Goal: Information Seeking & Learning: Learn about a topic

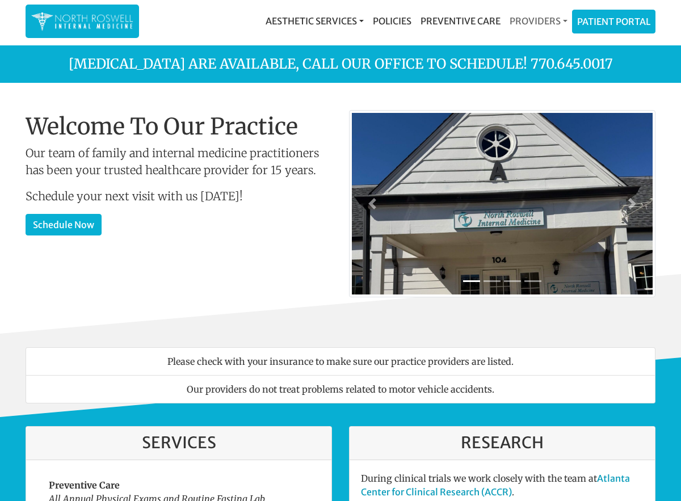
click at [525, 21] on link "Providers" at bounding box center [538, 21] width 67 height 23
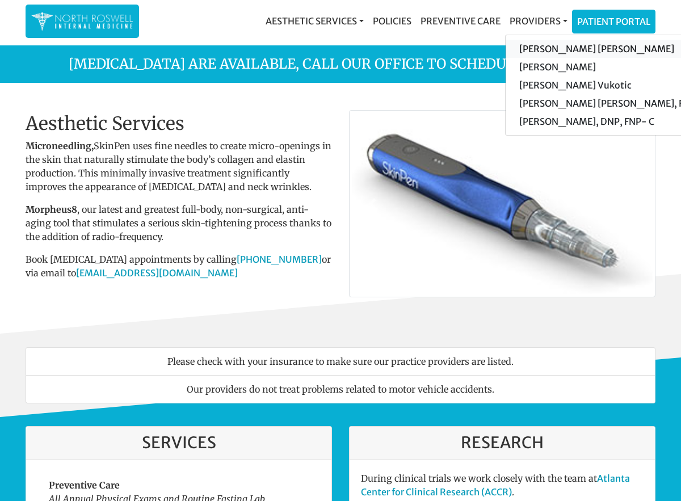
click at [534, 47] on link "[PERSON_NAME] [PERSON_NAME]" at bounding box center [613, 49] width 215 height 18
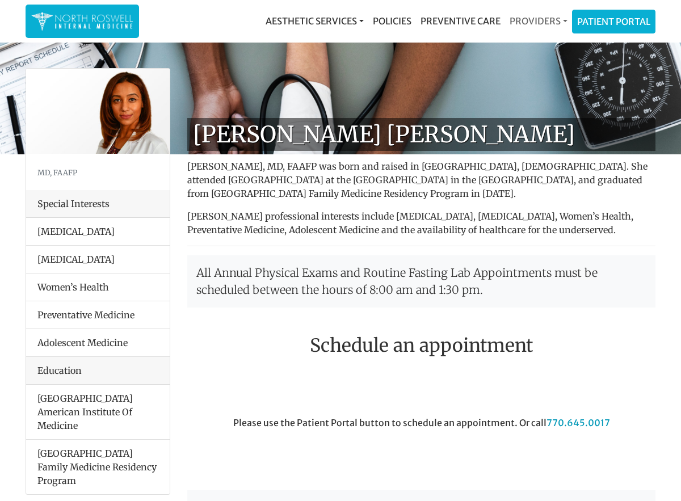
click at [549, 18] on link "Providers" at bounding box center [538, 21] width 67 height 23
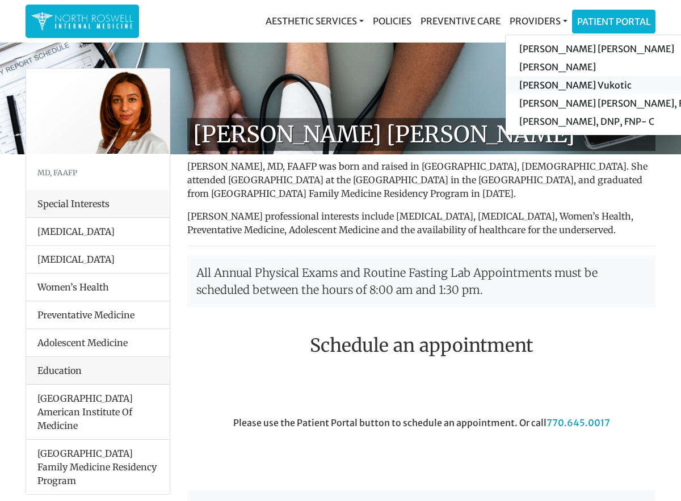
click at [550, 86] on link "[PERSON_NAME] Vukotic" at bounding box center [613, 85] width 215 height 18
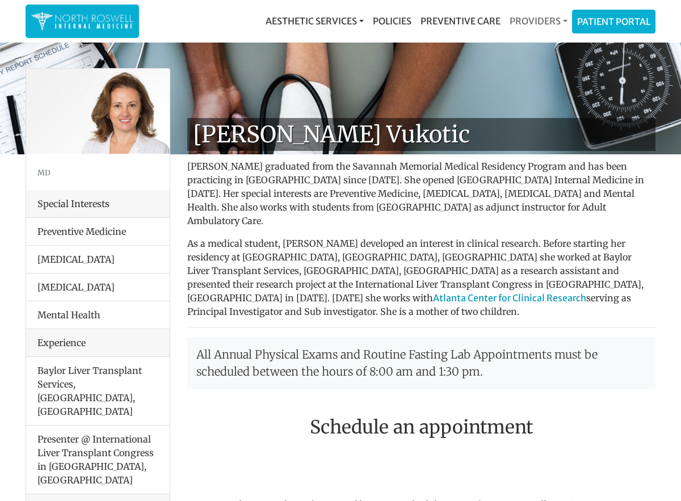
click at [548, 21] on link "Providers" at bounding box center [538, 21] width 67 height 23
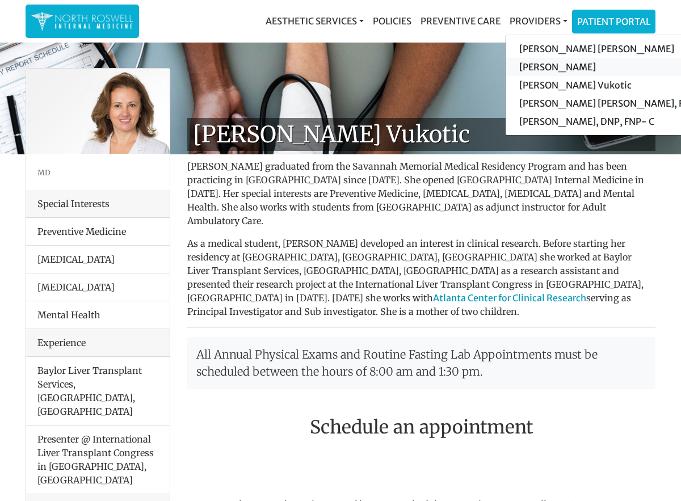
click at [544, 65] on link "[PERSON_NAME]" at bounding box center [613, 67] width 215 height 18
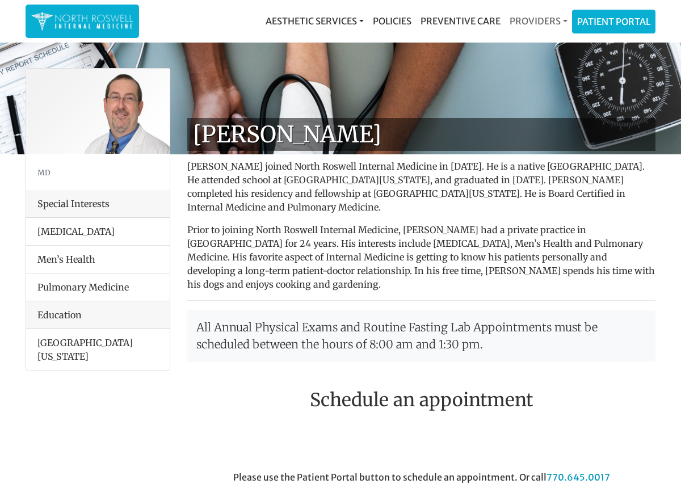
click at [545, 19] on link "Providers" at bounding box center [538, 21] width 67 height 23
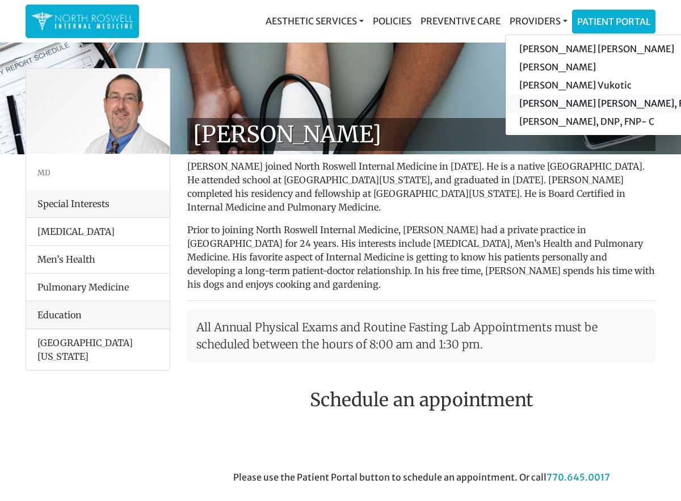
click at [539, 100] on link "[PERSON_NAME] [PERSON_NAME], FNP-C" at bounding box center [613, 103] width 215 height 18
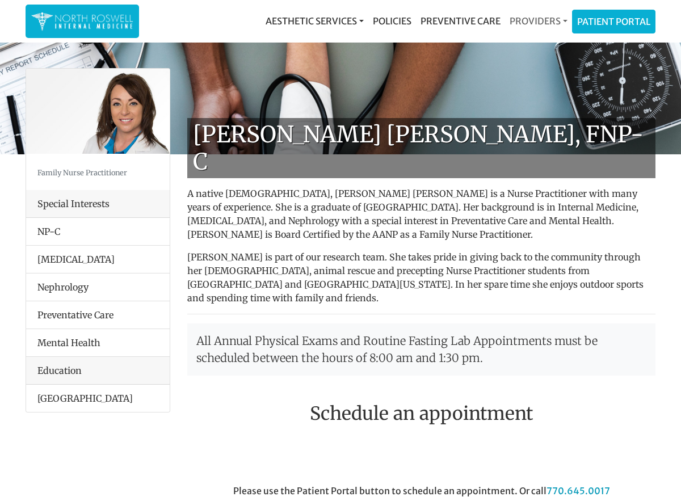
click at [554, 20] on link "Providers" at bounding box center [538, 21] width 67 height 23
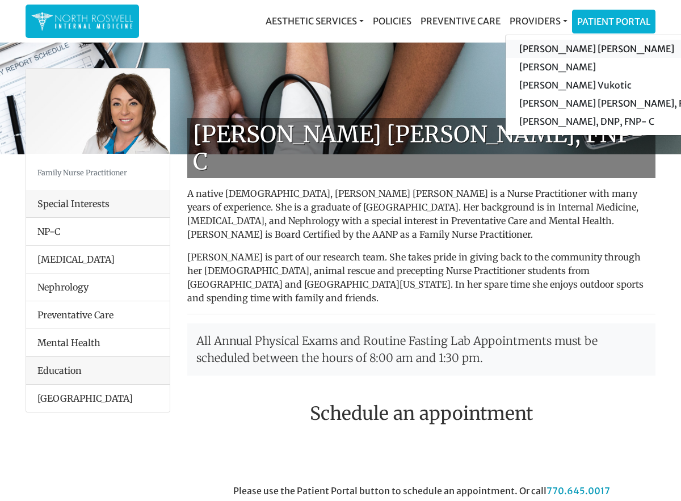
click at [554, 45] on link "[PERSON_NAME] [PERSON_NAME]" at bounding box center [613, 49] width 215 height 18
